Goal: Navigation & Orientation: Find specific page/section

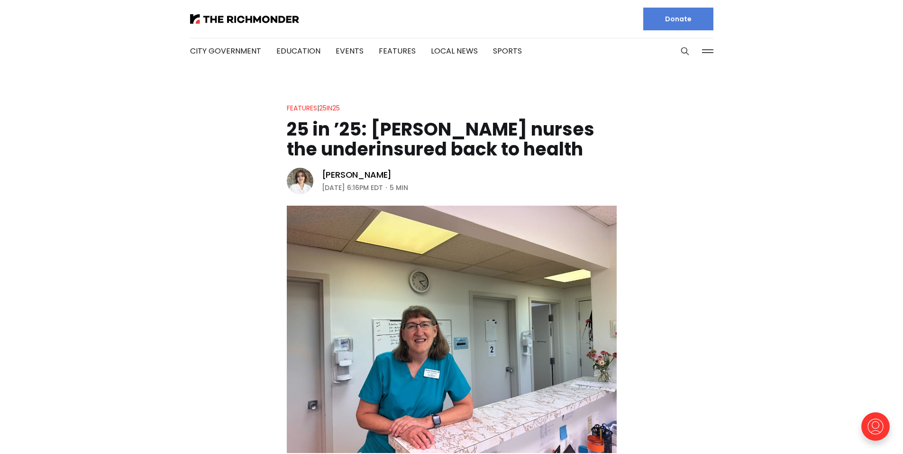
click at [688, 22] on link "Donate" at bounding box center [678, 19] width 70 height 23
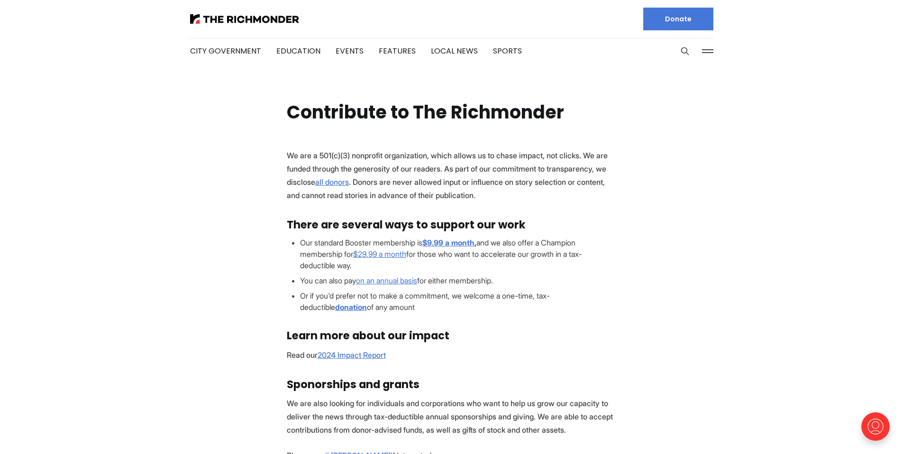
click at [712, 53] on button at bounding box center [708, 51] width 14 height 14
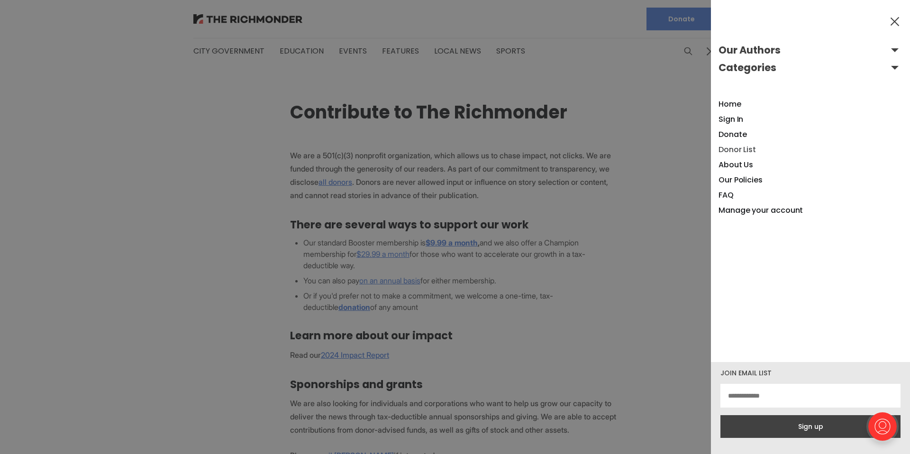
click at [726, 148] on link "Donor List" at bounding box center [737, 149] width 37 height 11
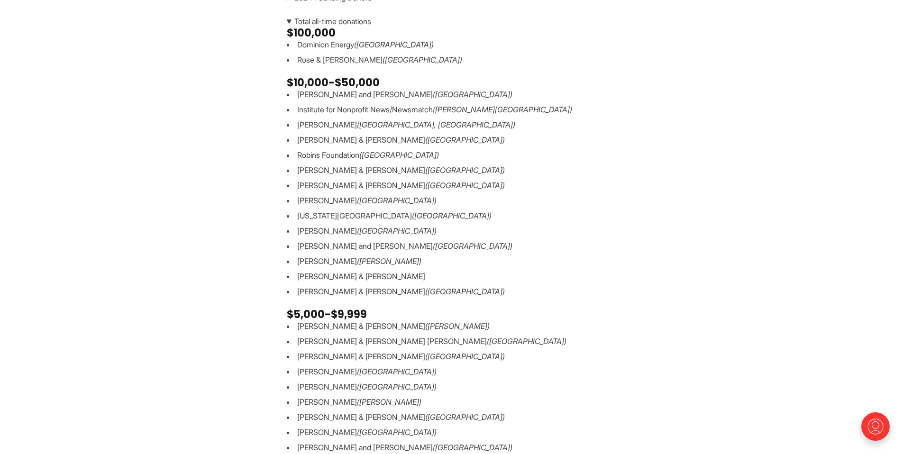
scroll to position [261, 0]
